Goal: Task Accomplishment & Management: Manage account settings

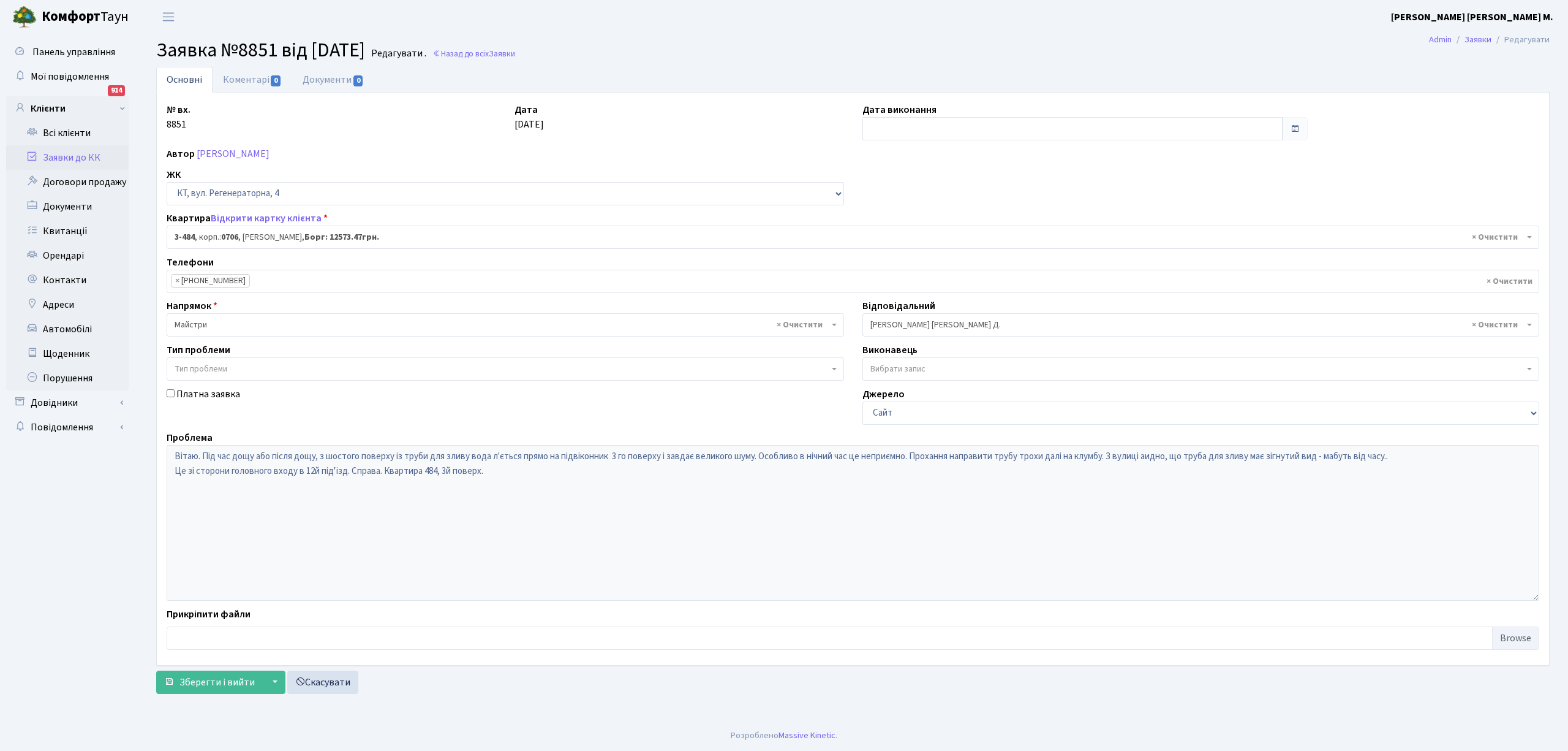
select select "1702"
click at [55, 150] on link "Заявки до КК" at bounding box center [67, 157] width 123 height 25
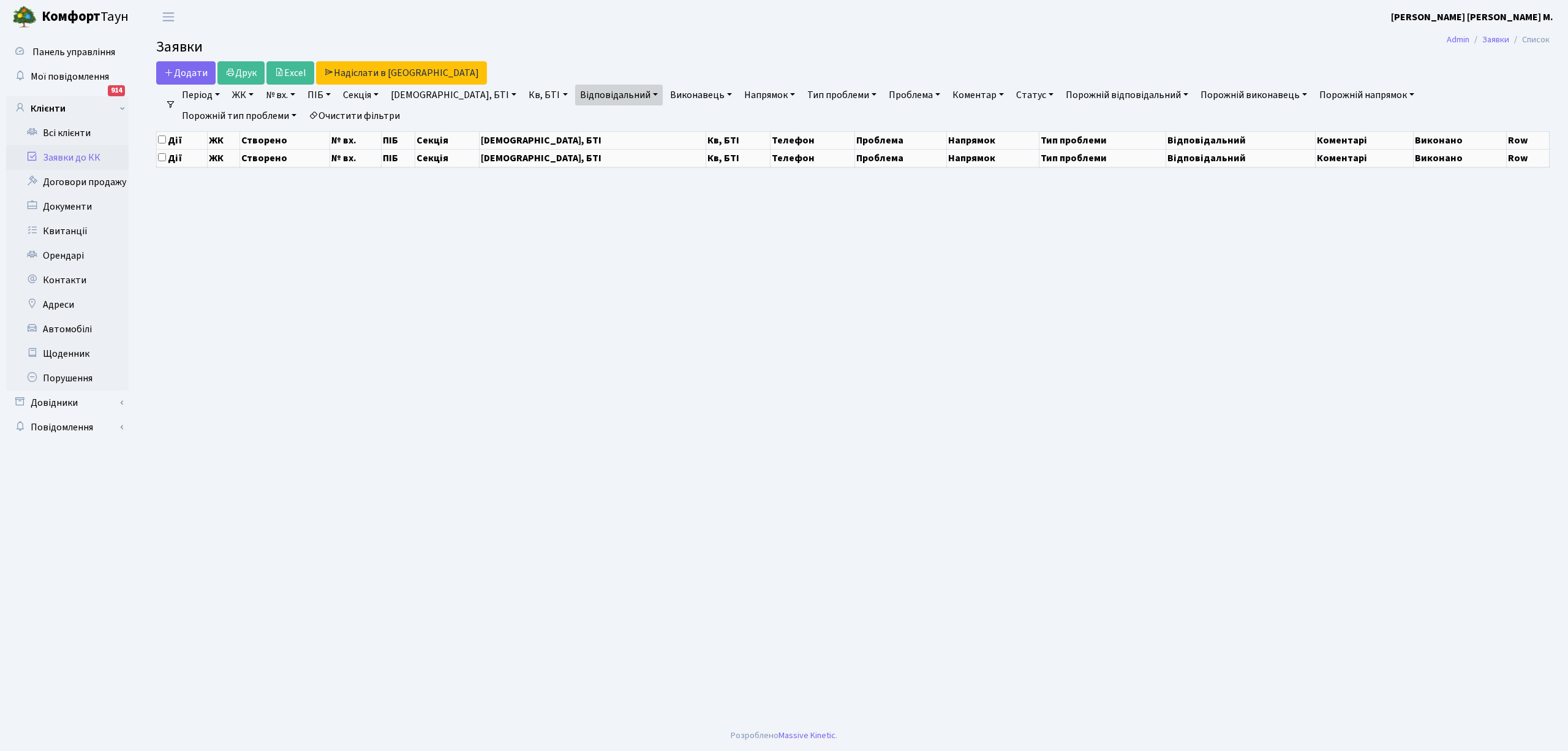
select select "25"
